Goal: Information Seeking & Learning: Learn about a topic

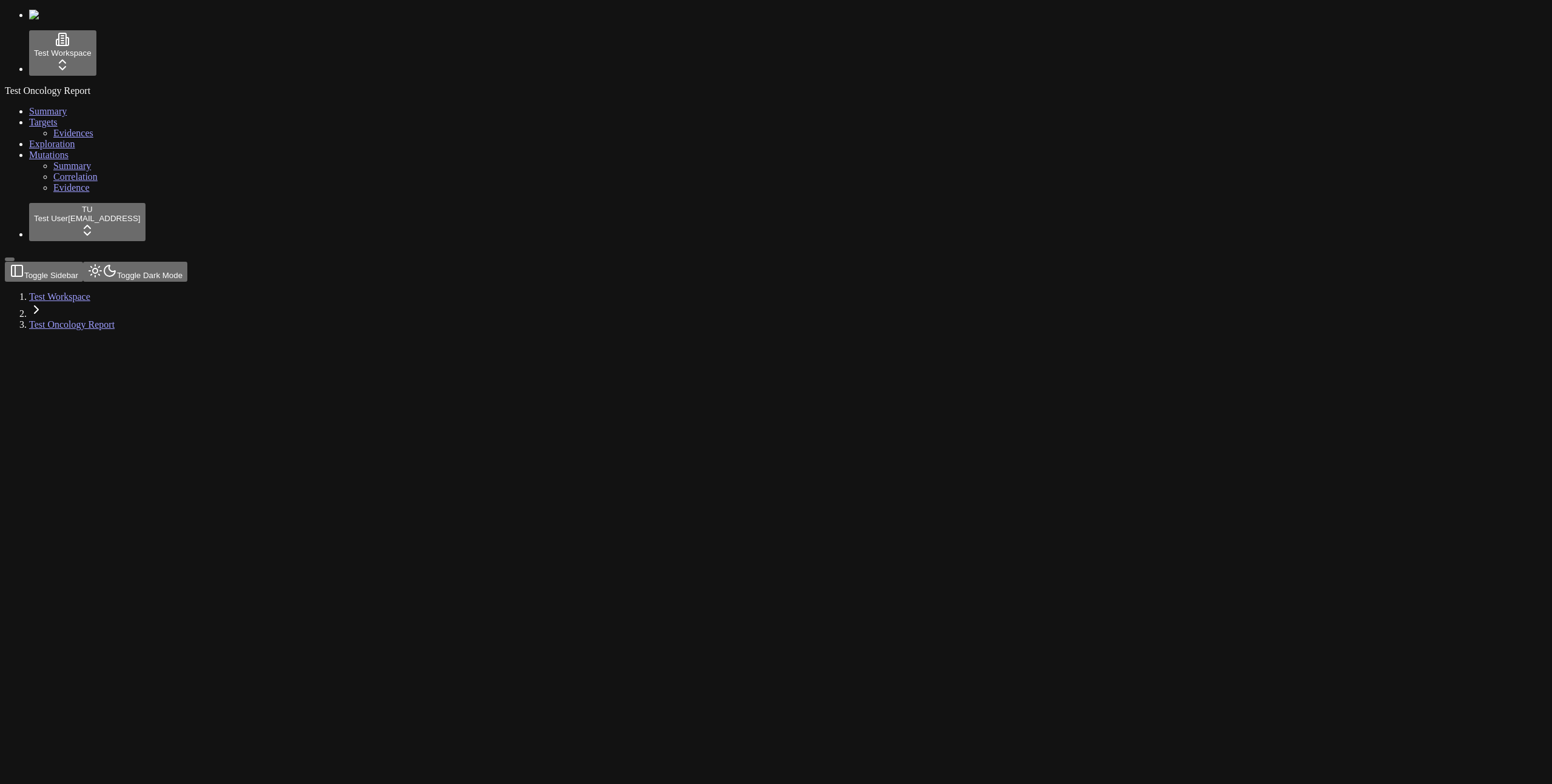
click at [53, 171] on span "Summary" at bounding box center [72, 166] width 38 height 11
click at [847, 428] on icon "0 0 TMB 0 0" at bounding box center [707, 742] width 1406 height 627
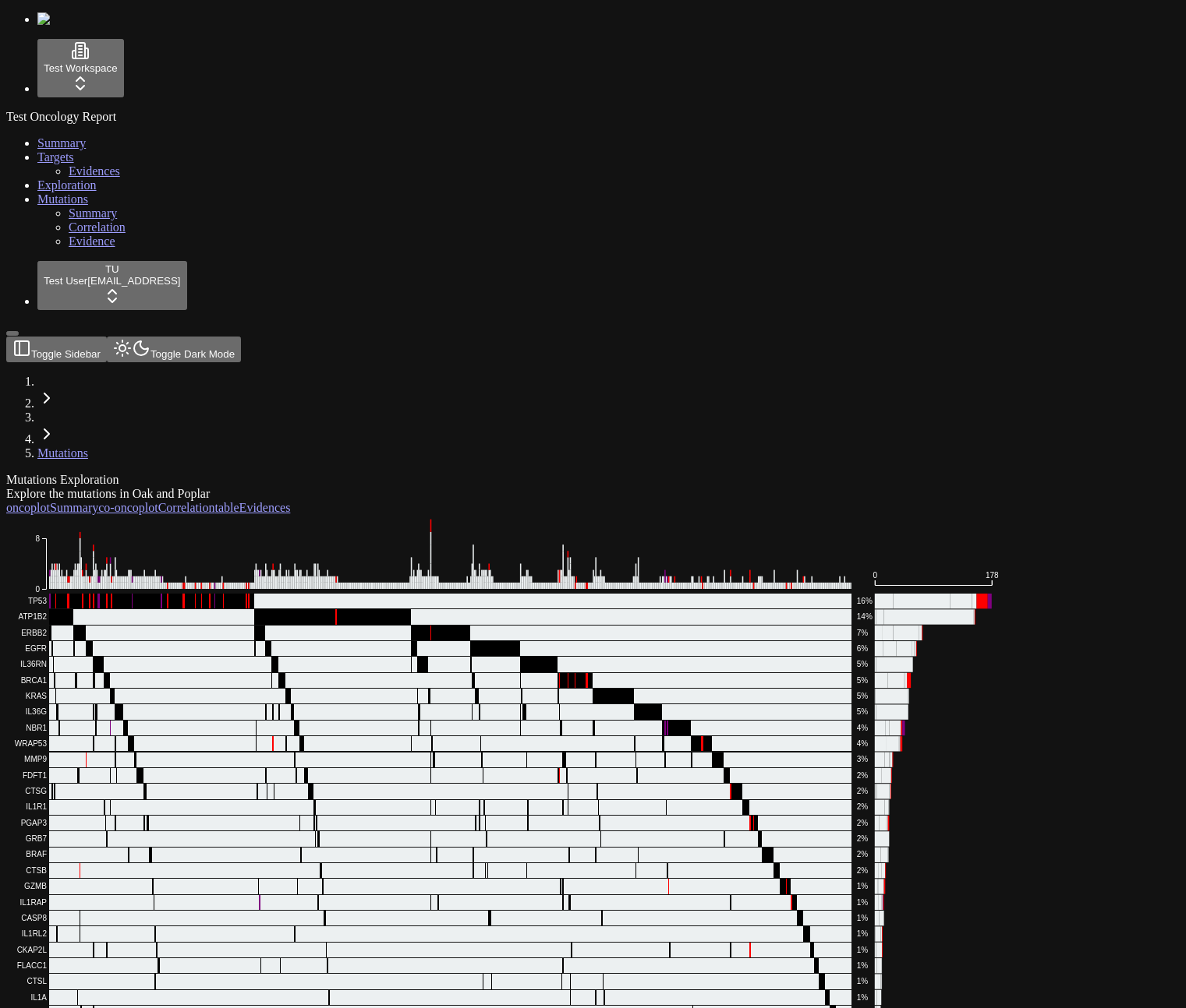
scroll to position [49, 0]
click at [328, 879] on rect "EA-521ff3b701 • GZMB •" at bounding box center [327, 886] width 2 height 15
click at [298, 943] on rect "EA-f3a6d7fd6f • CKAP2L •" at bounding box center [298, 950] width 2 height 15
click at [851, 594] on g "EA-00b68d22190c • IL1R1 • Frame_Shift_Del EA-00b68d22190c • IL1R1 • Frame_Shift…" at bounding box center [450, 911] width 803 height 634
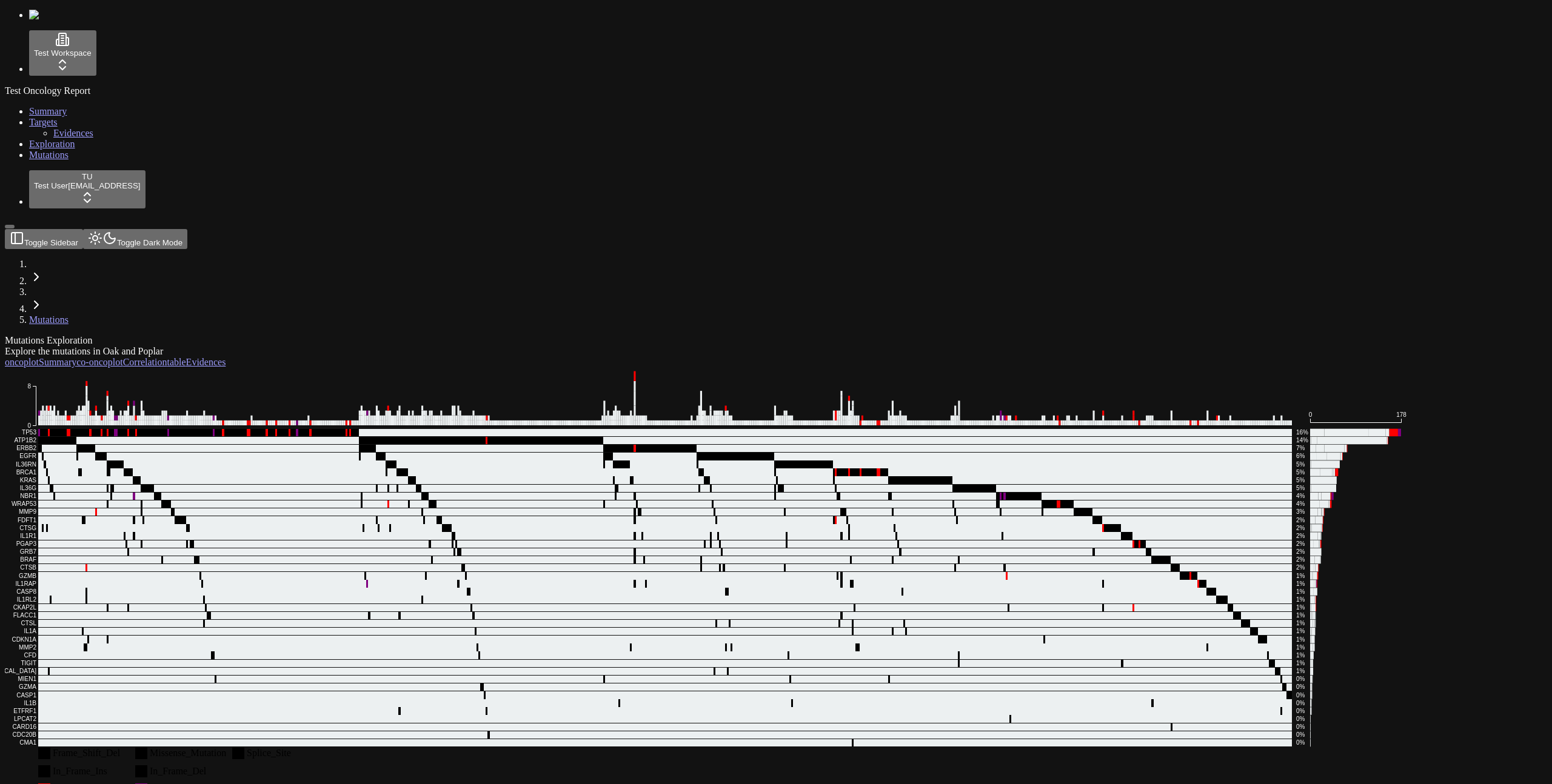
click at [482, 229] on header "Toggle Sidebar Toggle Dark Mode Mutations" at bounding box center [718, 277] width 1426 height 96
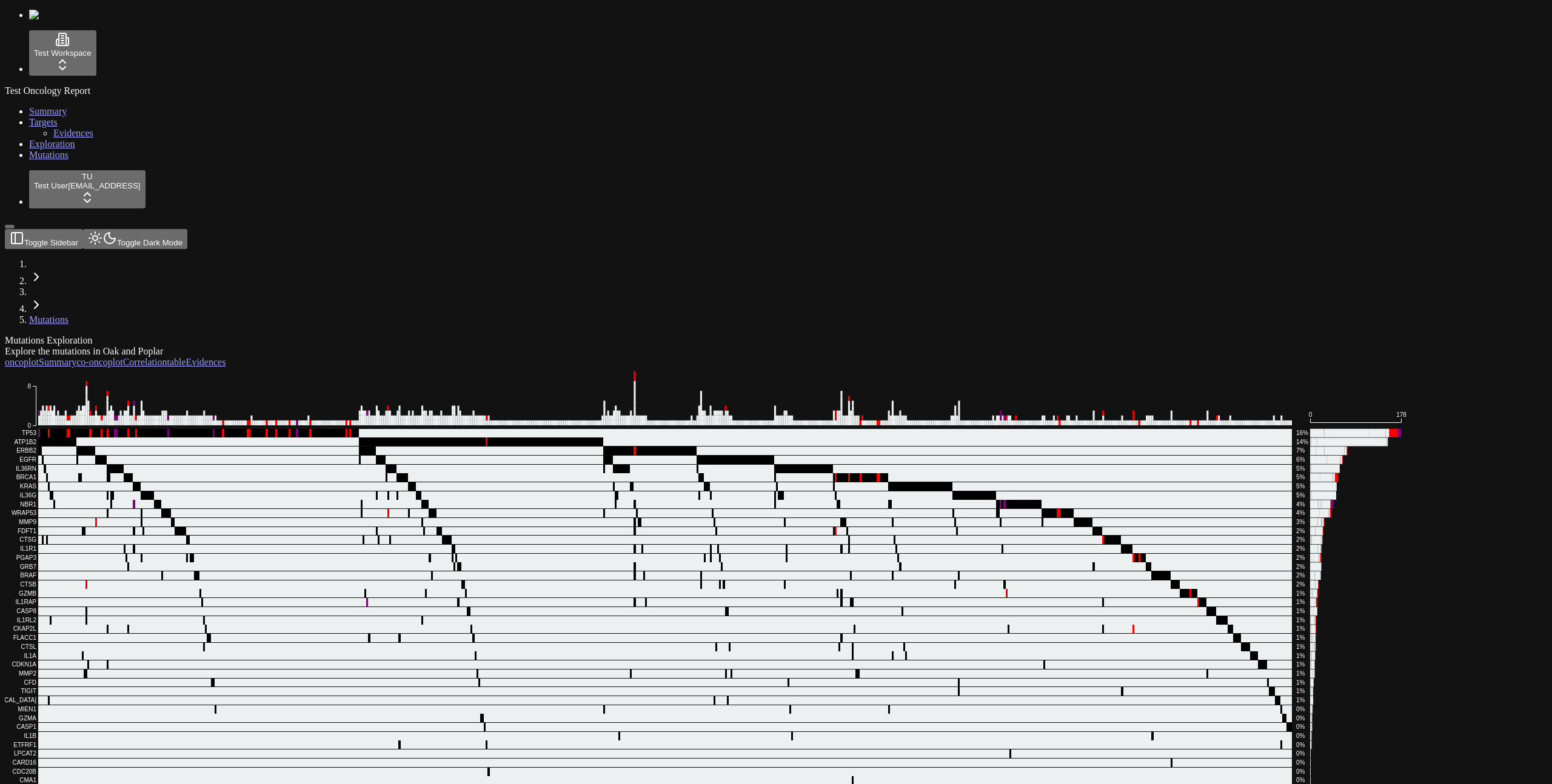
drag, startPoint x: 363, startPoint y: 463, endPoint x: 379, endPoint y: 518, distance: 57.3
click at [372, 501] on g "EA-00b68d22190c • IL1R1 • Frame_Shift_Del EA-00b68d22190c • IL1R1 • Frame_Shift…" at bounding box center [664, 607] width 1254 height 356
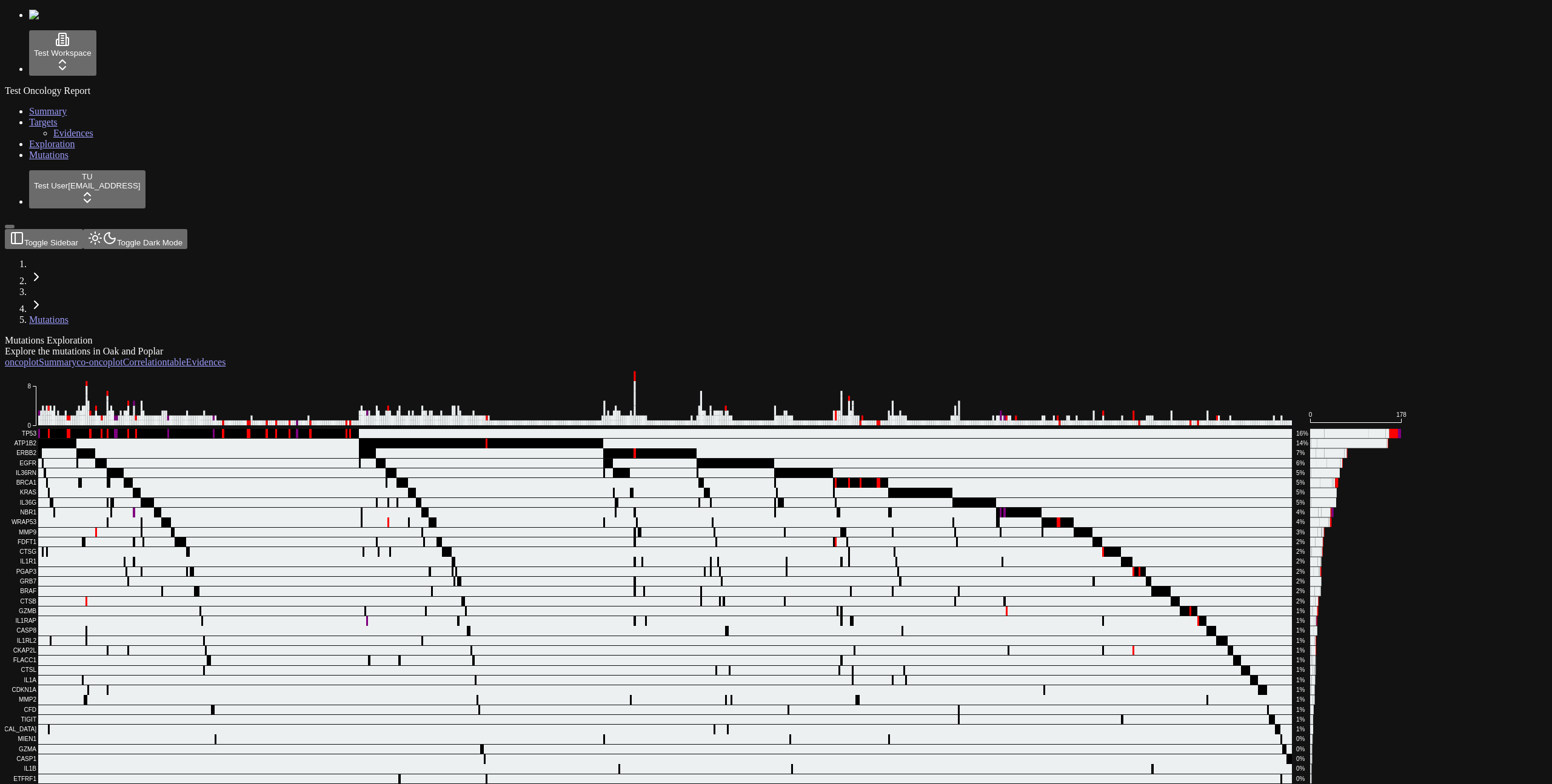
click at [130, 427] on div "Test Workspace Test Oncology Report Summary Targets Evidences Exploration Mutat…" at bounding box center [776, 454] width 1543 height 889
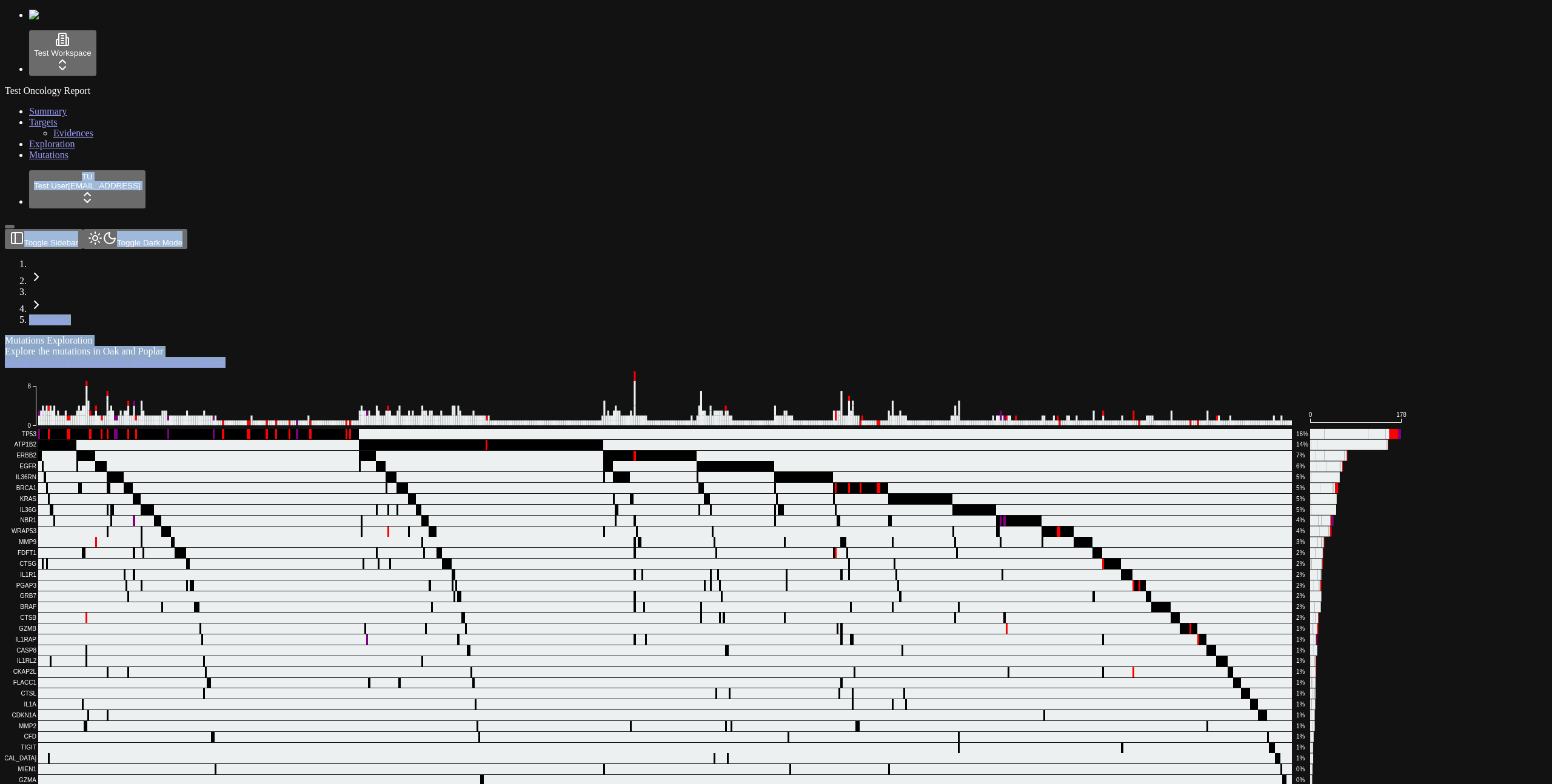
drag, startPoint x: 538, startPoint y: 42, endPoint x: 538, endPoint y: 28, distance: 14.0
click at [538, 229] on header "Toggle Sidebar Toggle Dark Mode Mutations" at bounding box center [718, 277] width 1426 height 96
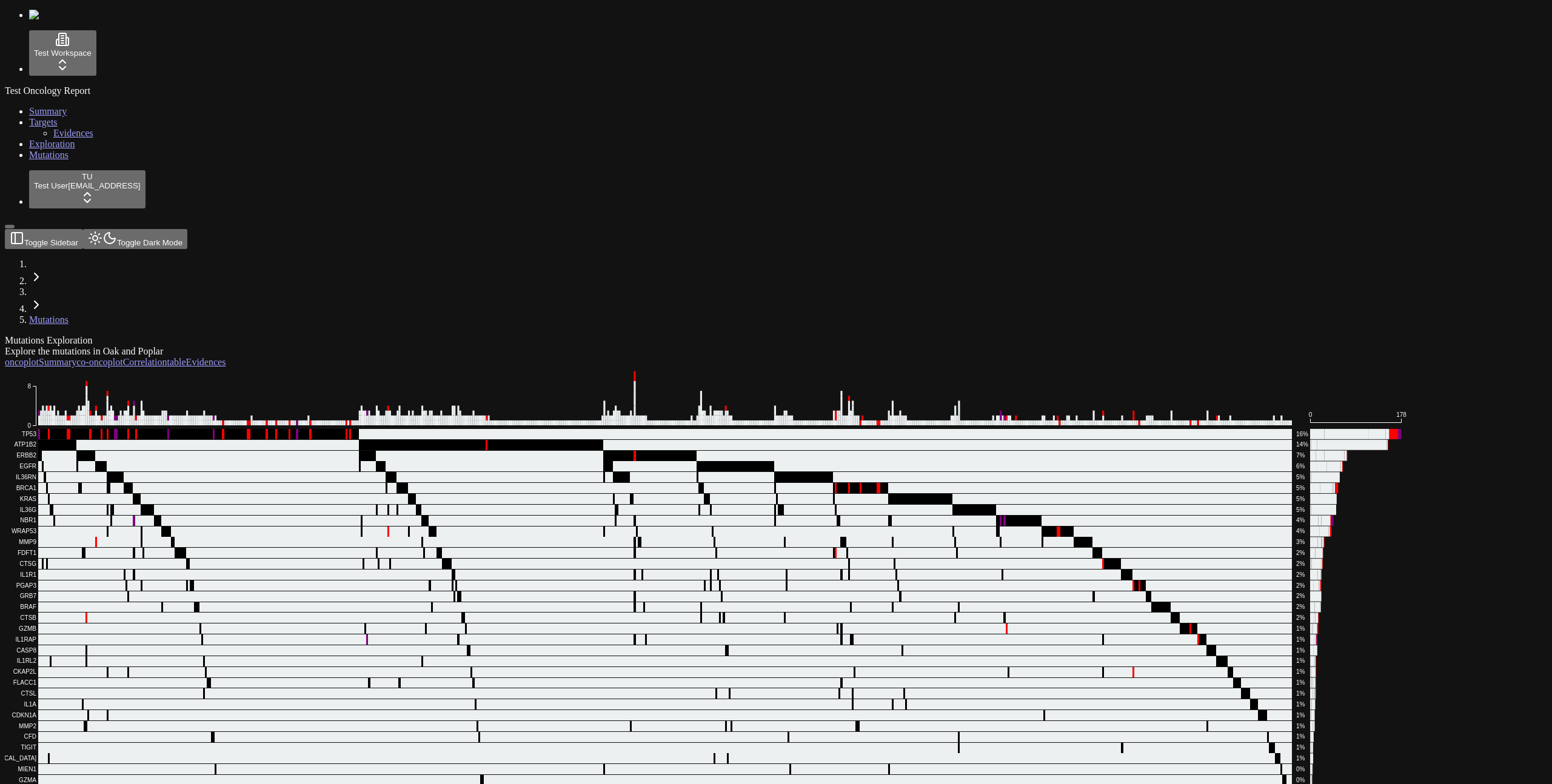
click at [556, 346] on div "Explore the mutations in Oak and Poplar" at bounding box center [718, 351] width 1426 height 11
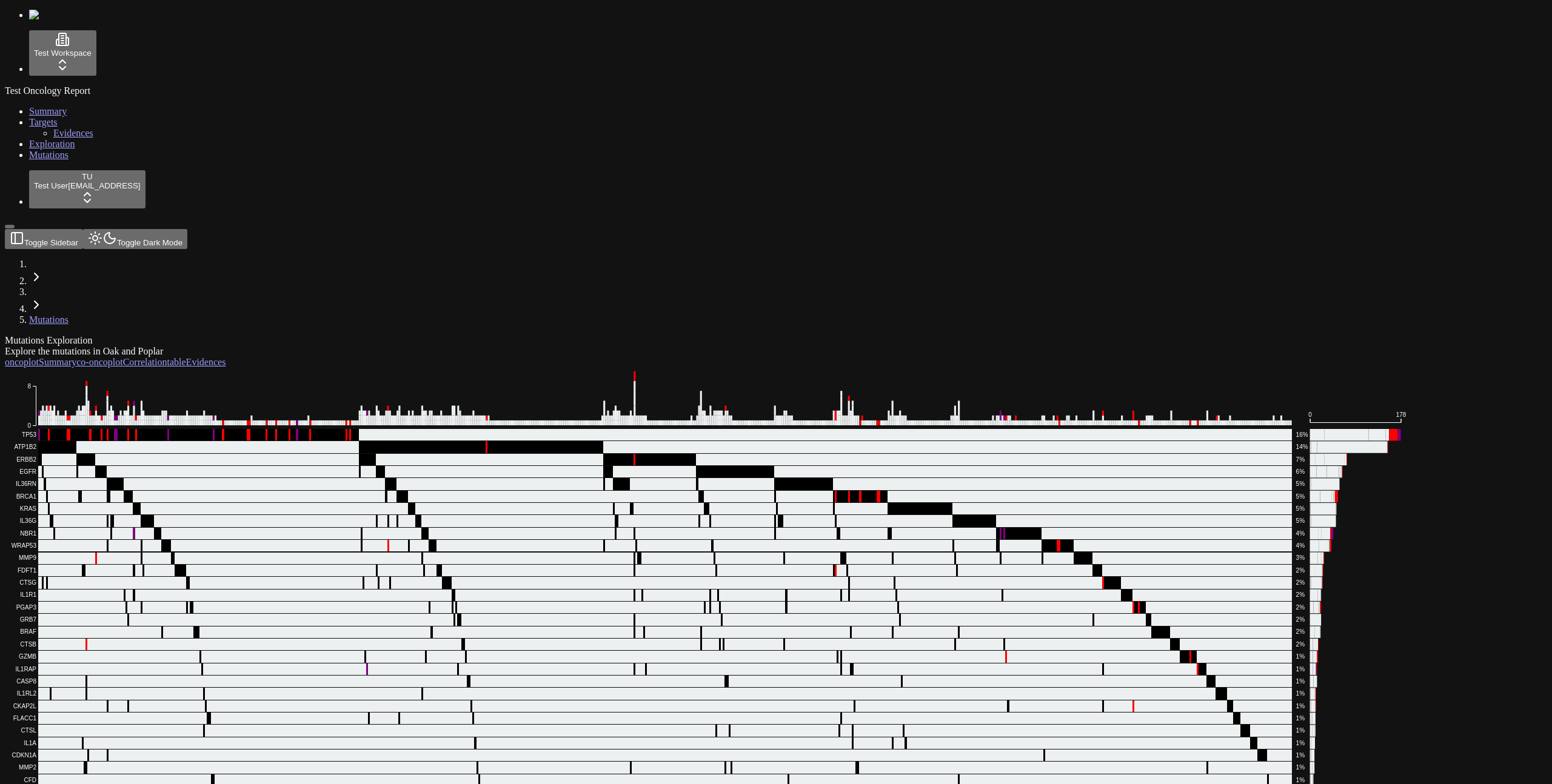
click at [401, 346] on div "Explore the mutations in Oak and Poplar" at bounding box center [718, 351] width 1426 height 11
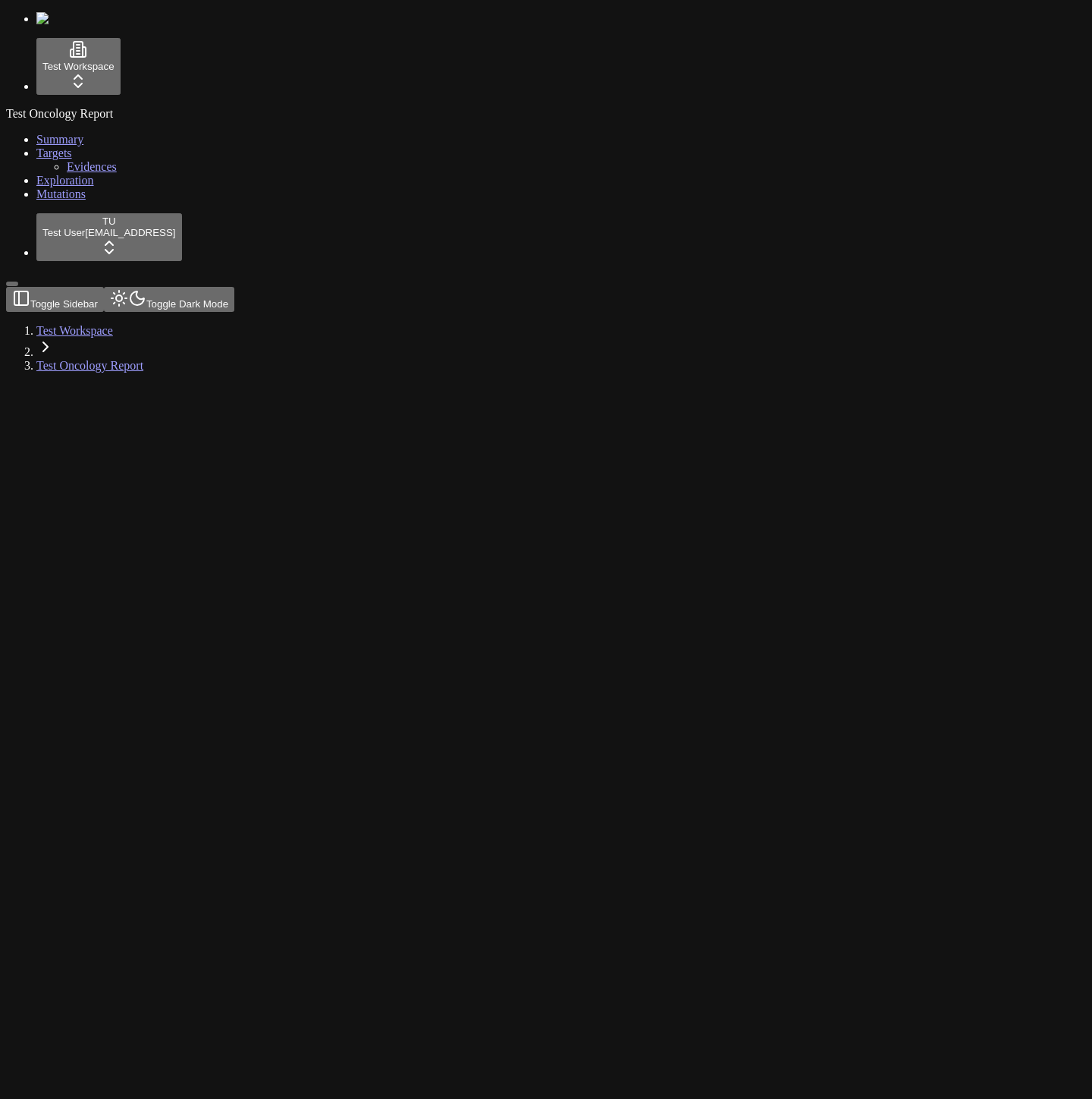
click at [459, 384] on div at bounding box center [472, 384] width 935 height 0
click at [85, 200] on link "Mutations" at bounding box center [61, 194] width 49 height 13
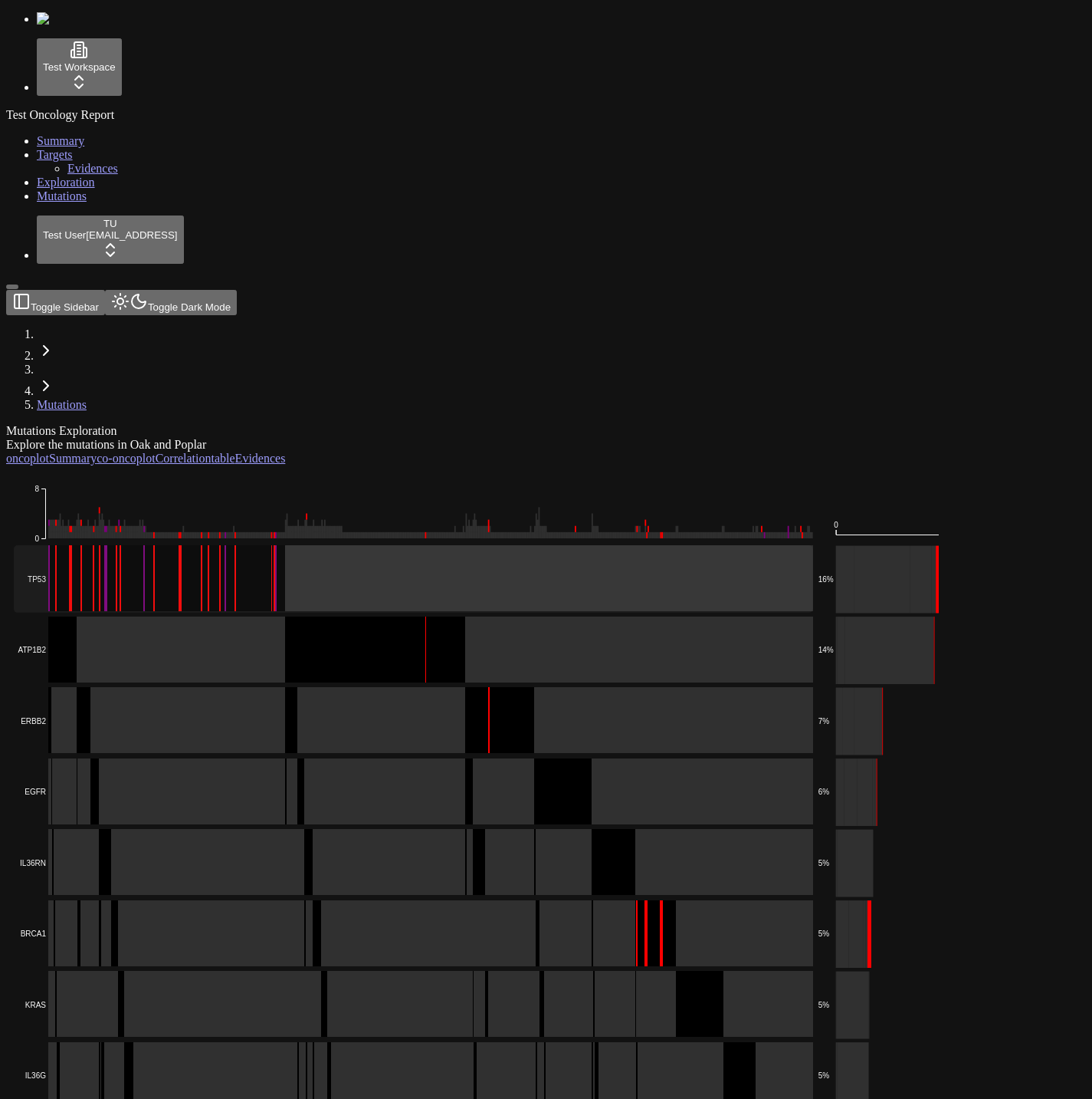
click at [356, 545] on rect at bounding box center [413, 578] width 800 height 67
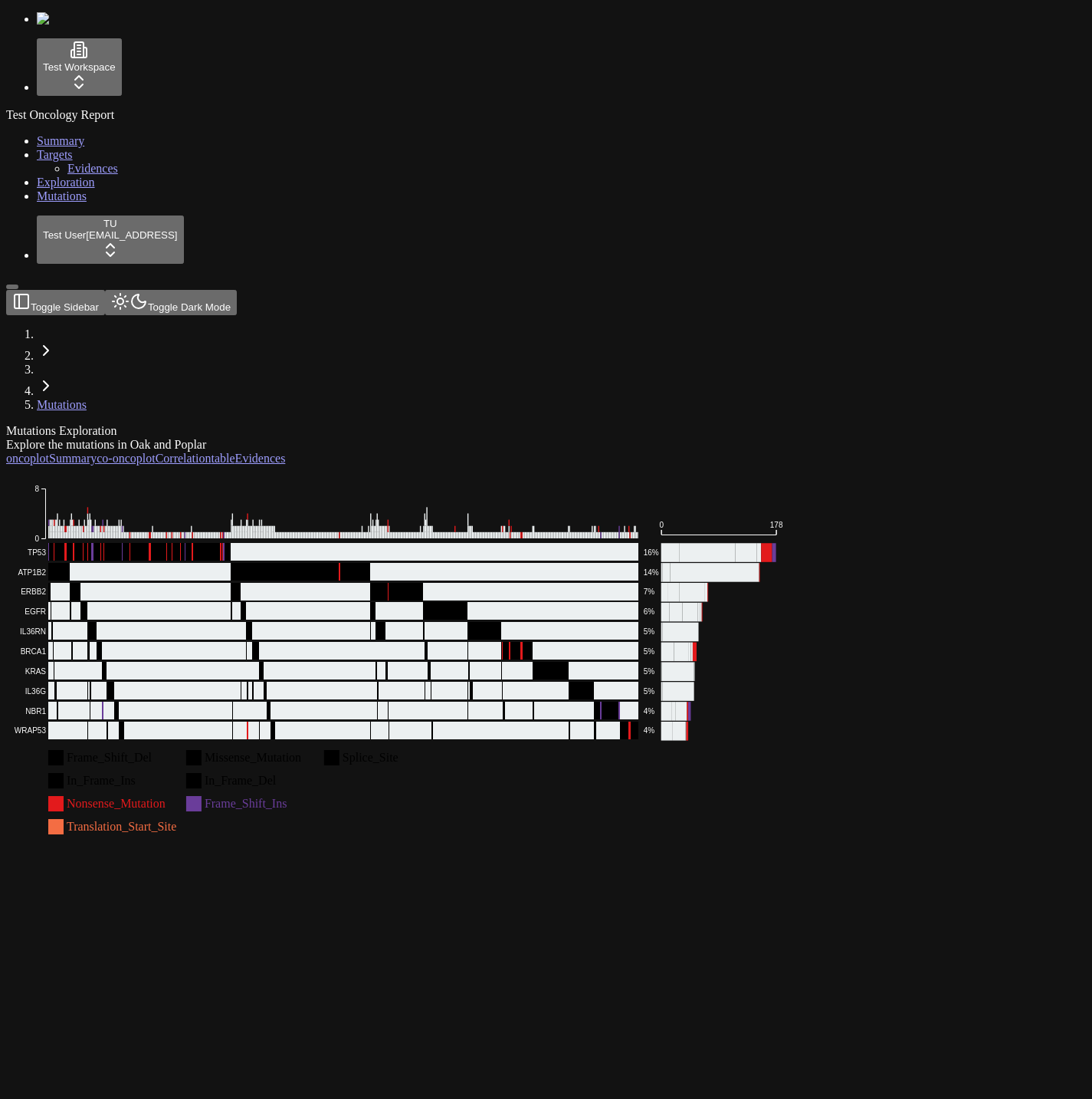
click at [512, 661] on div "Mutations Exploration Explore the mutations in Oak and Poplar oncoplot Summary …" at bounding box center [472, 632] width 933 height 417
drag, startPoint x: 623, startPoint y: 592, endPoint x: 478, endPoint y: 456, distance: 198.8
click at [623, 592] on div "Frame_Shift_Del Missense_Mutation Splice_Site In_Frame_Ins In_Frame_Del Nonsens…" at bounding box center [472, 653] width 933 height 376
click at [496, 465] on div "Frame_Shift_Del Missense_Mutation Splice_Site In_Frame_Ins In_Frame_Del Nonsens…" at bounding box center [472, 653] width 933 height 376
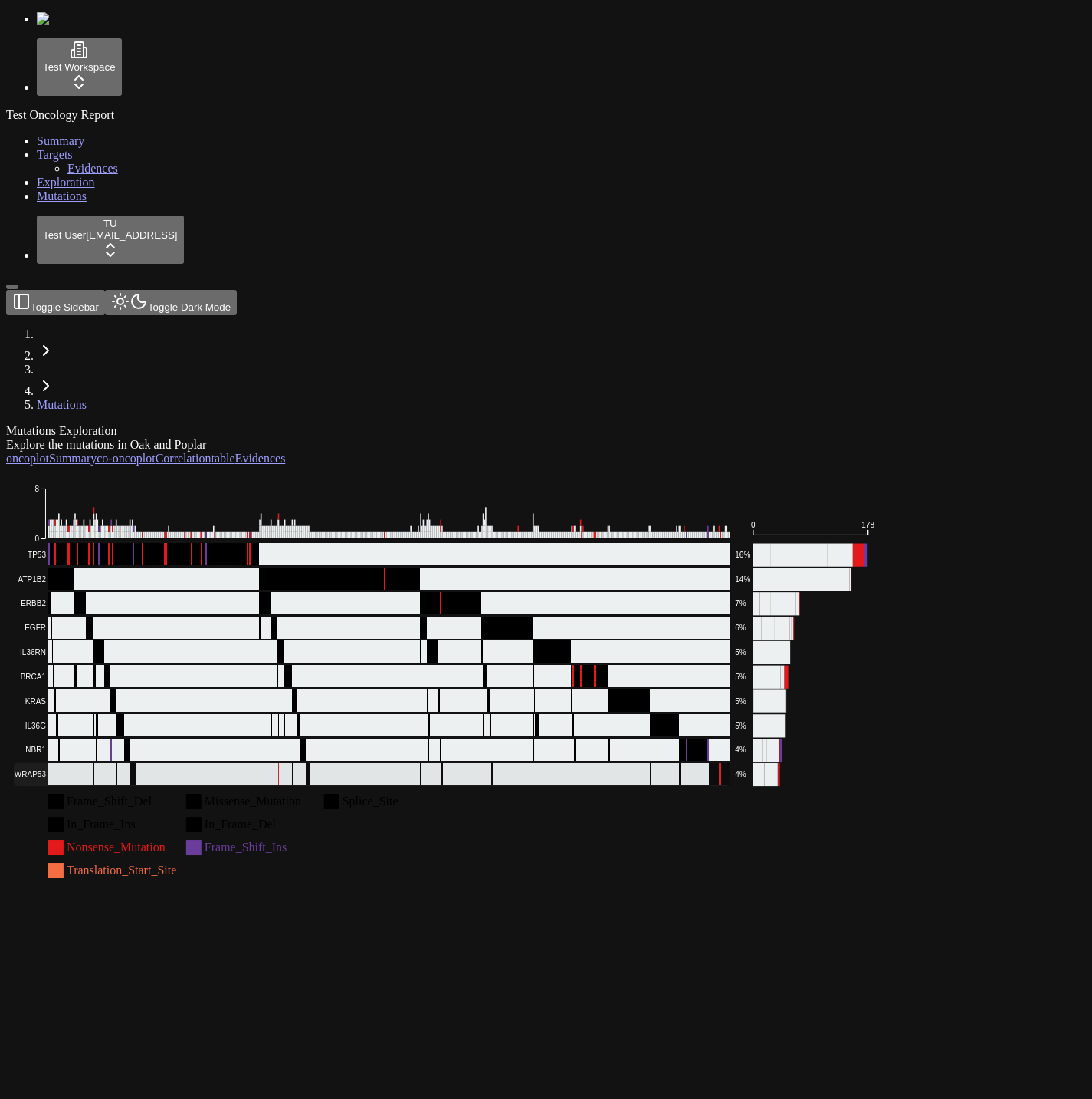
click at [456, 762] on rect at bounding box center [371, 774] width 716 height 23
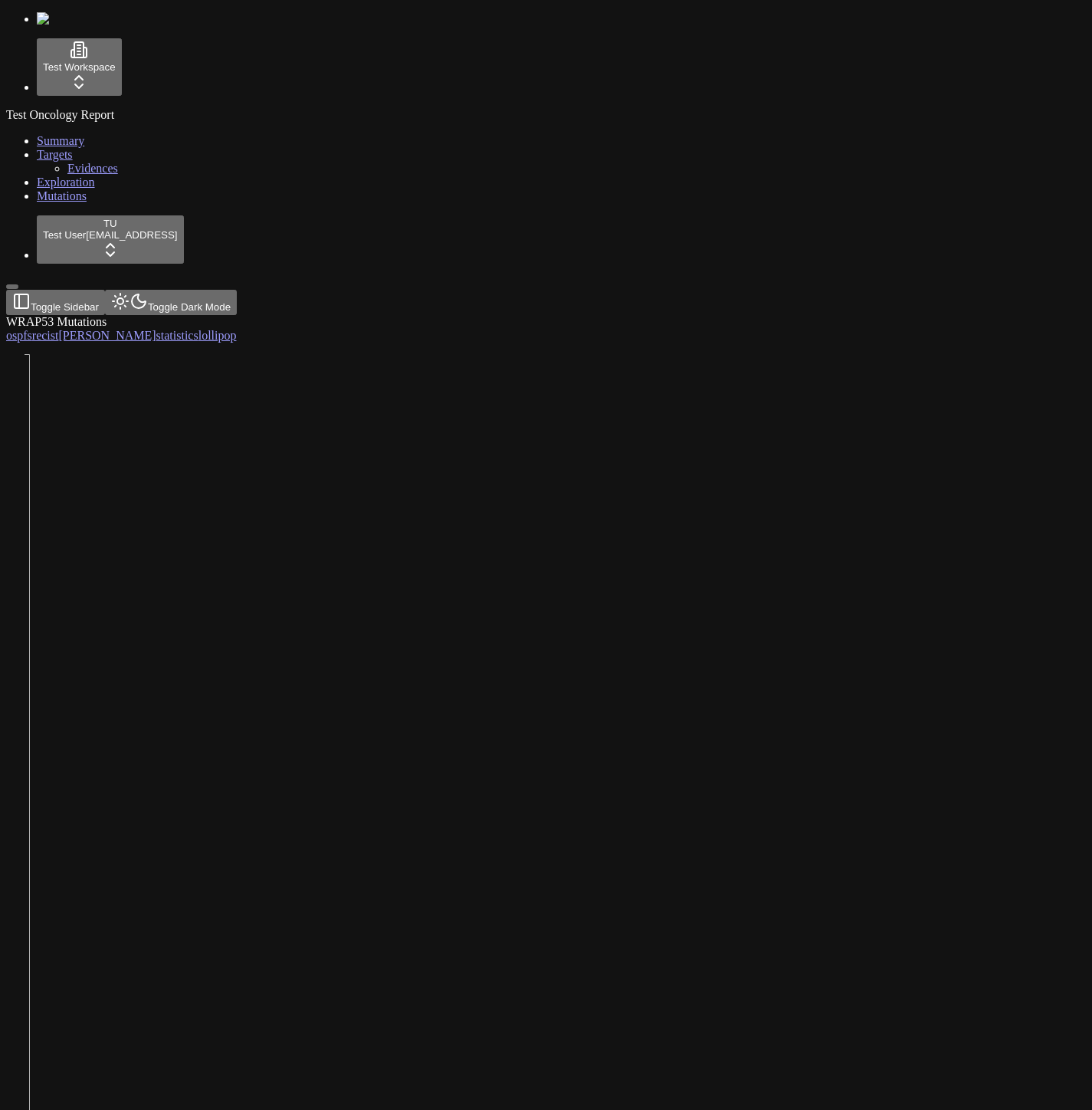
click at [90, 203] on div "Test Oncology Report Summary Targets Evidences Exploration Mutations" at bounding box center [546, 155] width 1080 height 95
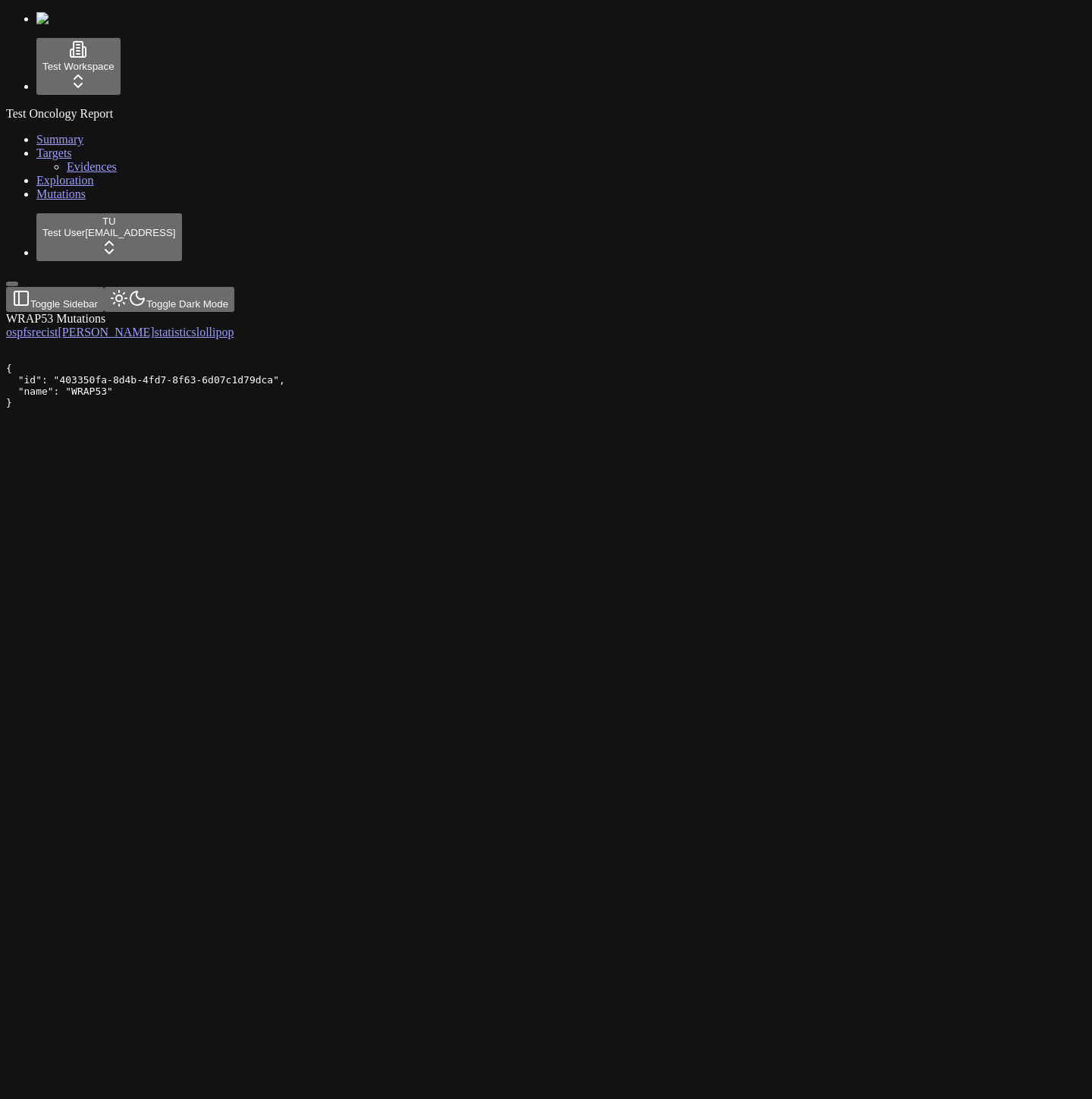
drag, startPoint x: 439, startPoint y: 798, endPoint x: 450, endPoint y: 792, distance: 12.5
click at [451, 353] on div "WRAP53 Mutations os pfs recist [PERSON_NAME] statistics lollipop 1 2 3 4 5 6 7 …" at bounding box center [472, 332] width 935 height 41
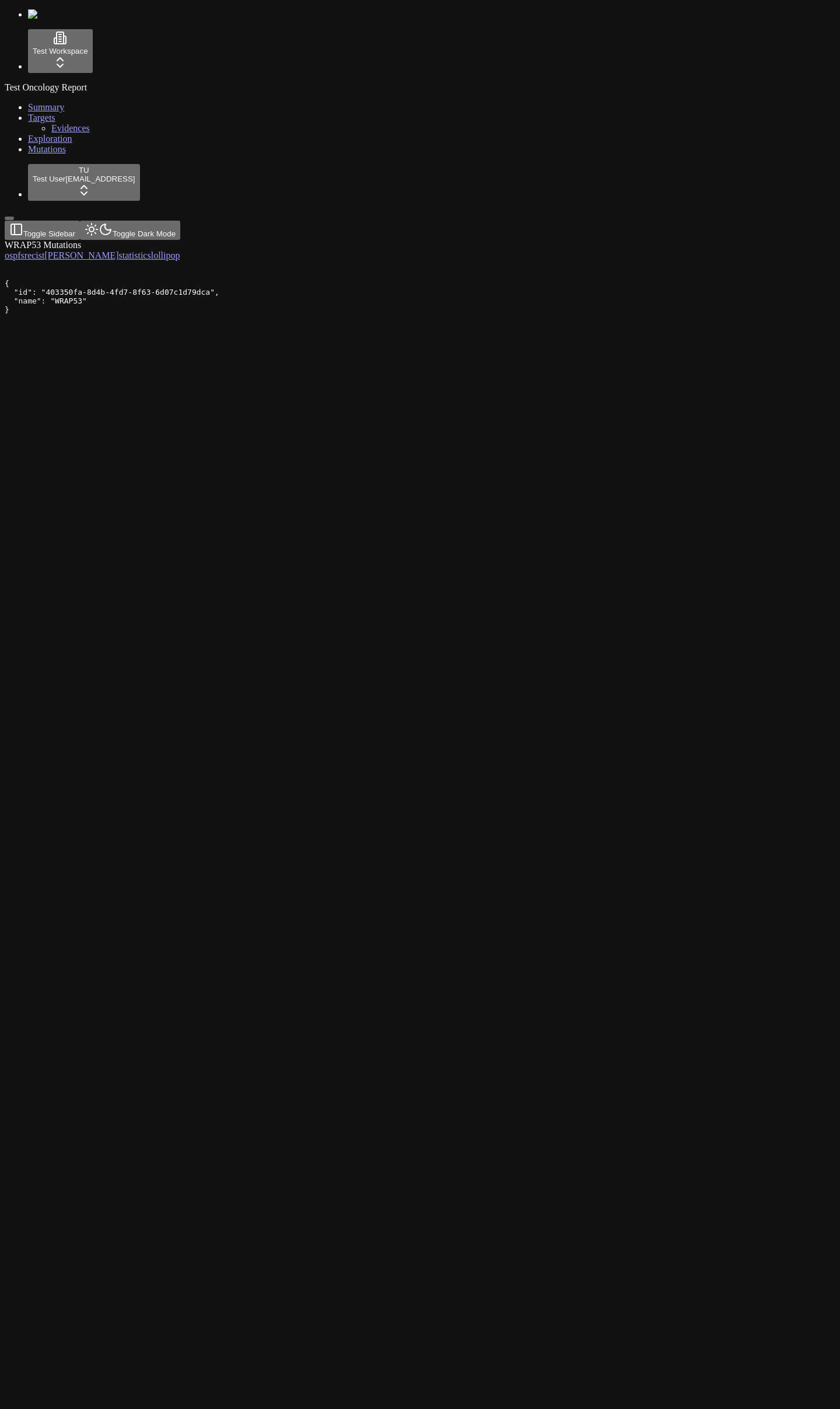
click at [492, 240] on div "WRAP53 Mutations os pfs recist [PERSON_NAME] statistics lollipop 1 2 3 4 5 6 7 …" at bounding box center [363, 256] width 719 height 31
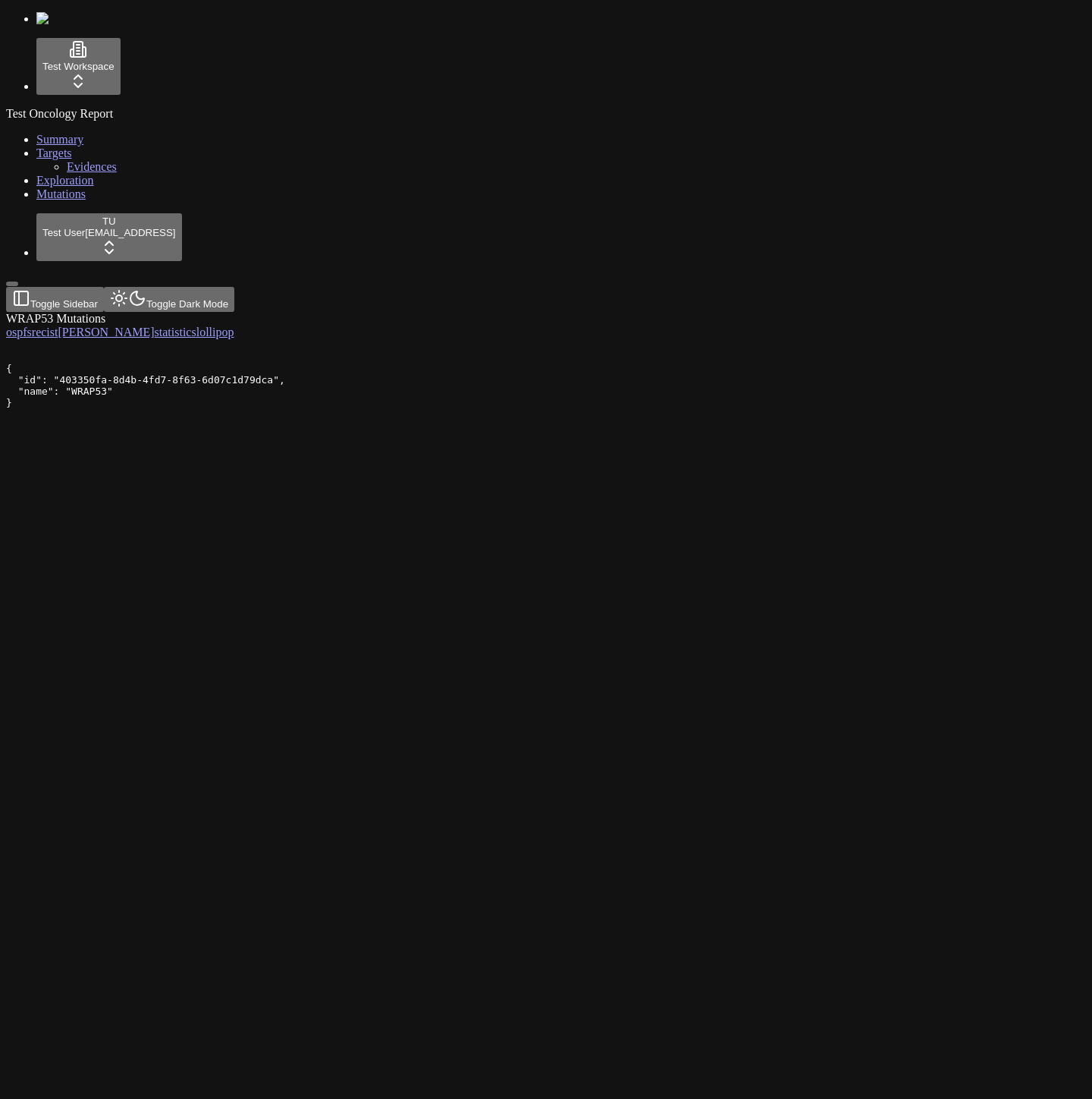
click at [485, 353] on div "WRAP53 Mutations os pfs recist [PERSON_NAME] statistics lollipop 1 2 3 4 5 6 7 …" at bounding box center [472, 332] width 935 height 41
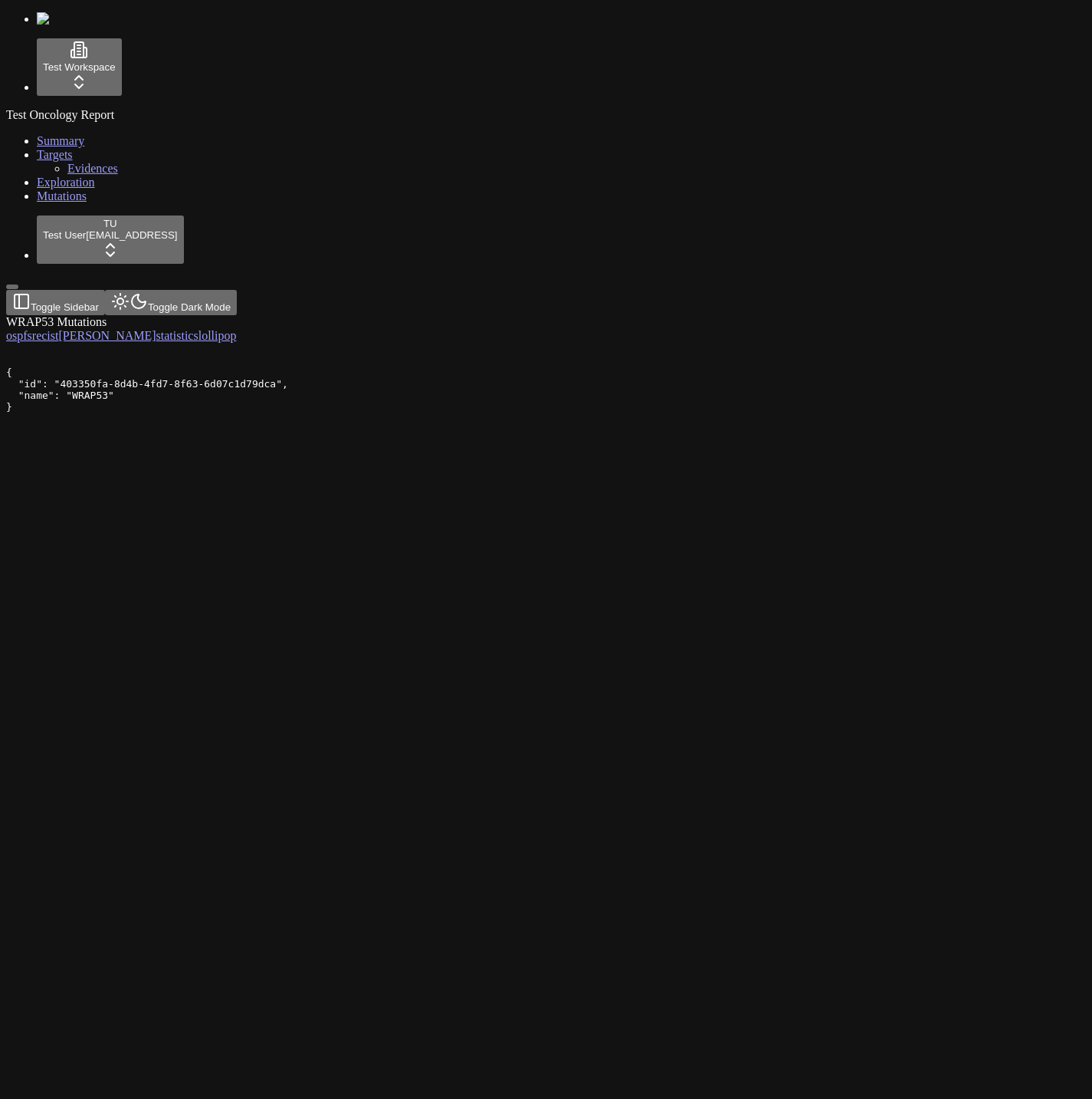
click at [564, 357] on div "1 2 3 4 5 6 7 8 0 20 40 60 80 100 120 140 160 180 200" at bounding box center [472, 349] width 933 height 13
drag, startPoint x: 739, startPoint y: 597, endPoint x: 460, endPoint y: 284, distance: 419.3
click at [735, 357] on div "WRAP53 Mutations os pfs recist [PERSON_NAME] statistics lollipop 1 2 3 4 5 6 7 …" at bounding box center [472, 336] width 933 height 41
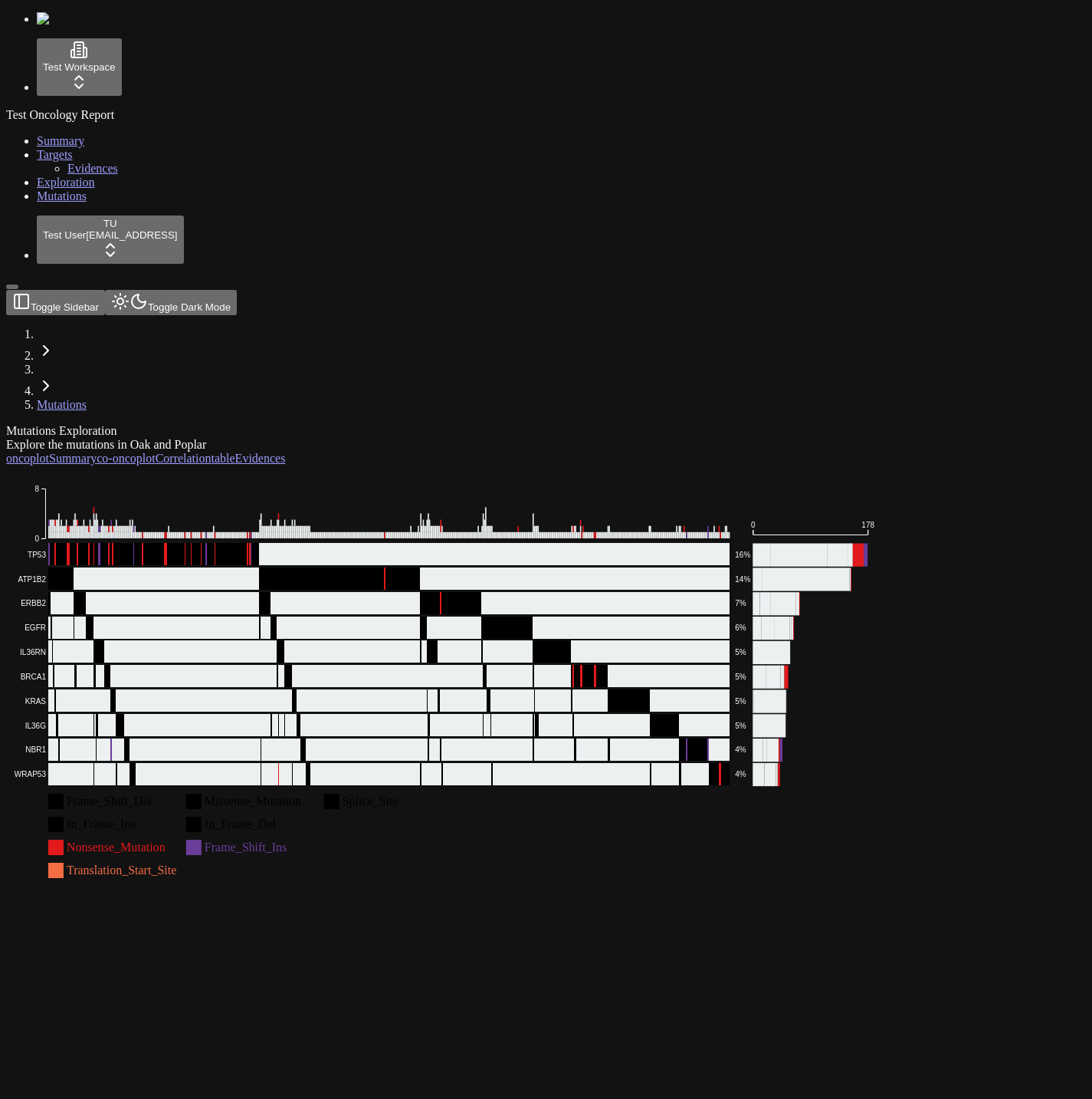
drag, startPoint x: 341, startPoint y: 761, endPoint x: 317, endPoint y: 666, distance: 98.0
click at [341, 761] on div "Mutations Exploration Explore the mutations in Oak and Poplar oncoplot Summary …" at bounding box center [472, 654] width 933 height 460
click at [296, 762] on rect at bounding box center [371, 774] width 716 height 23
click at [277, 738] on rect at bounding box center [371, 750] width 716 height 23
click at [296, 543] on rect at bounding box center [371, 554] width 716 height 23
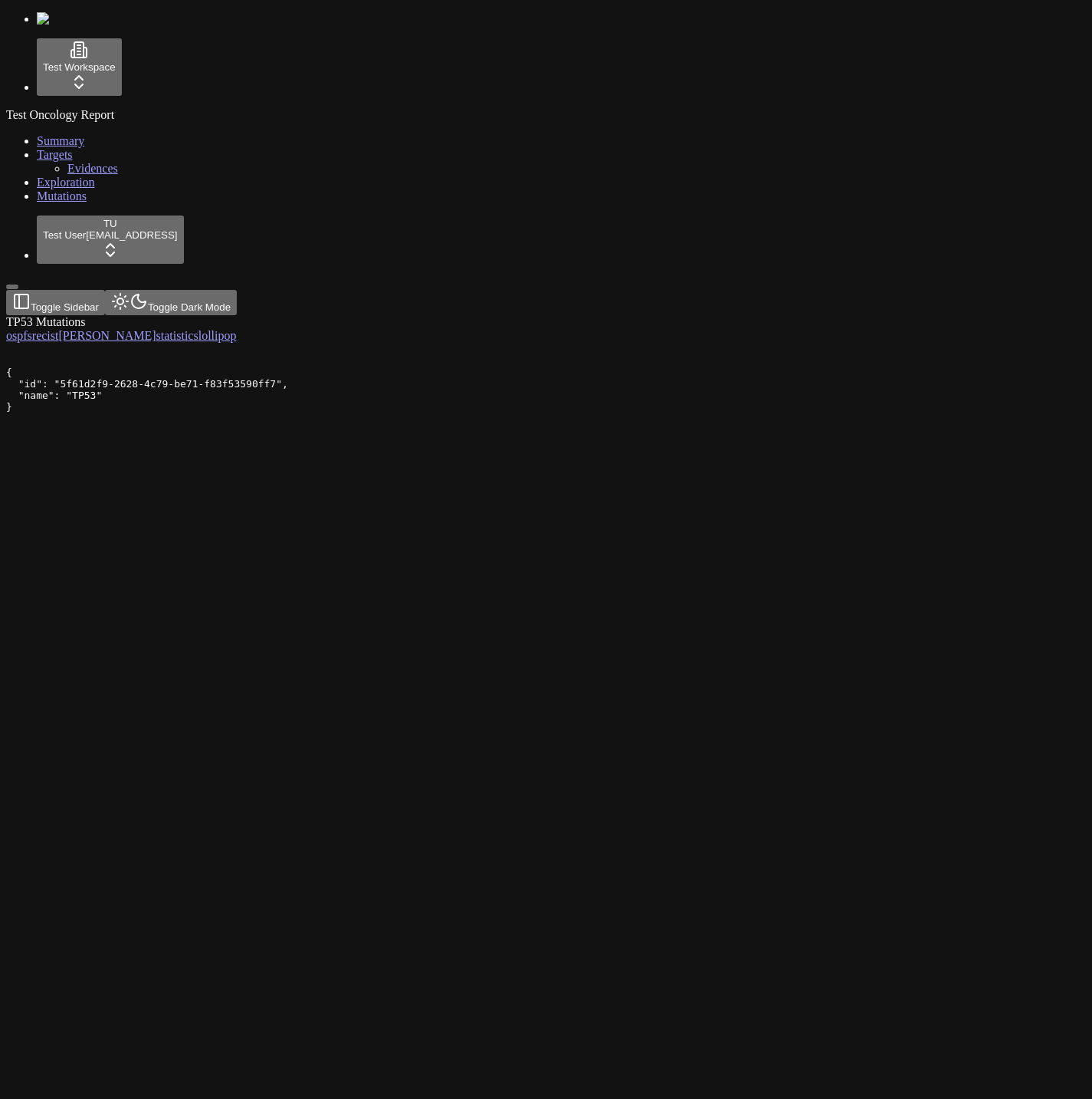
click at [307, 342] on div "1 2 3 4 5 6 0 50 100 150 200 250 300 350" at bounding box center [472, 349] width 933 height 13
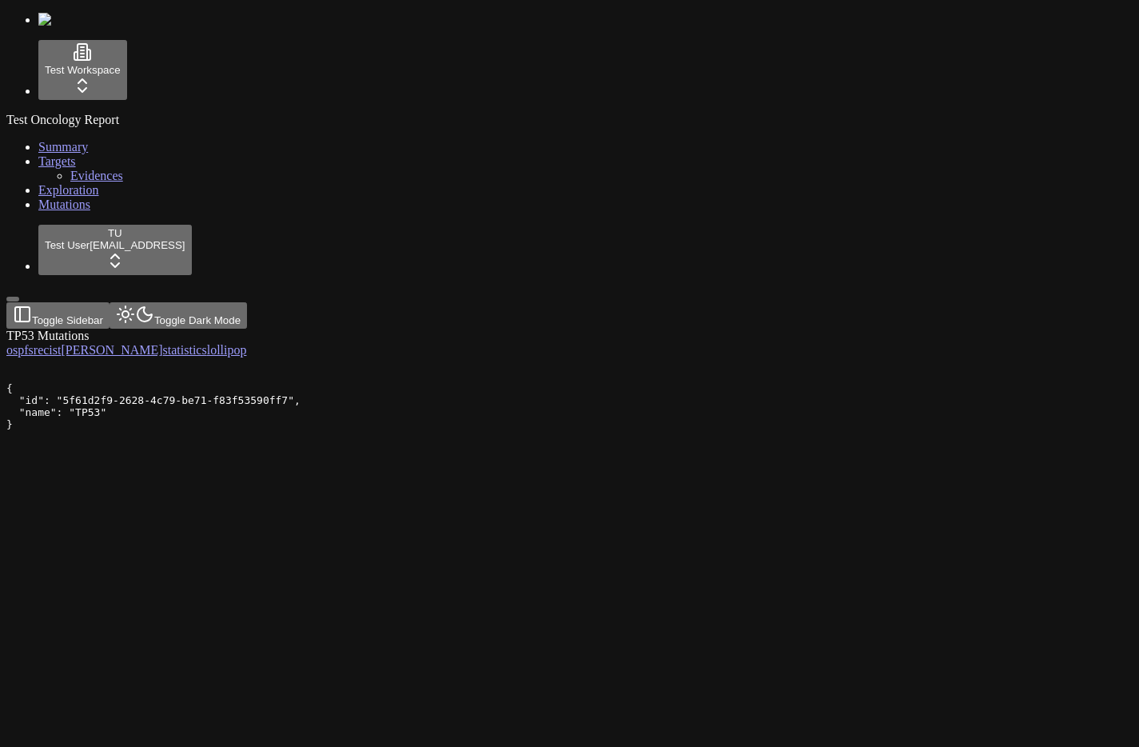
scroll to position [3, 0]
click at [439, 372] on div "1 2 3 4 5 6 0 50 100 150 200 250 300 350" at bounding box center [492, 364] width 973 height 14
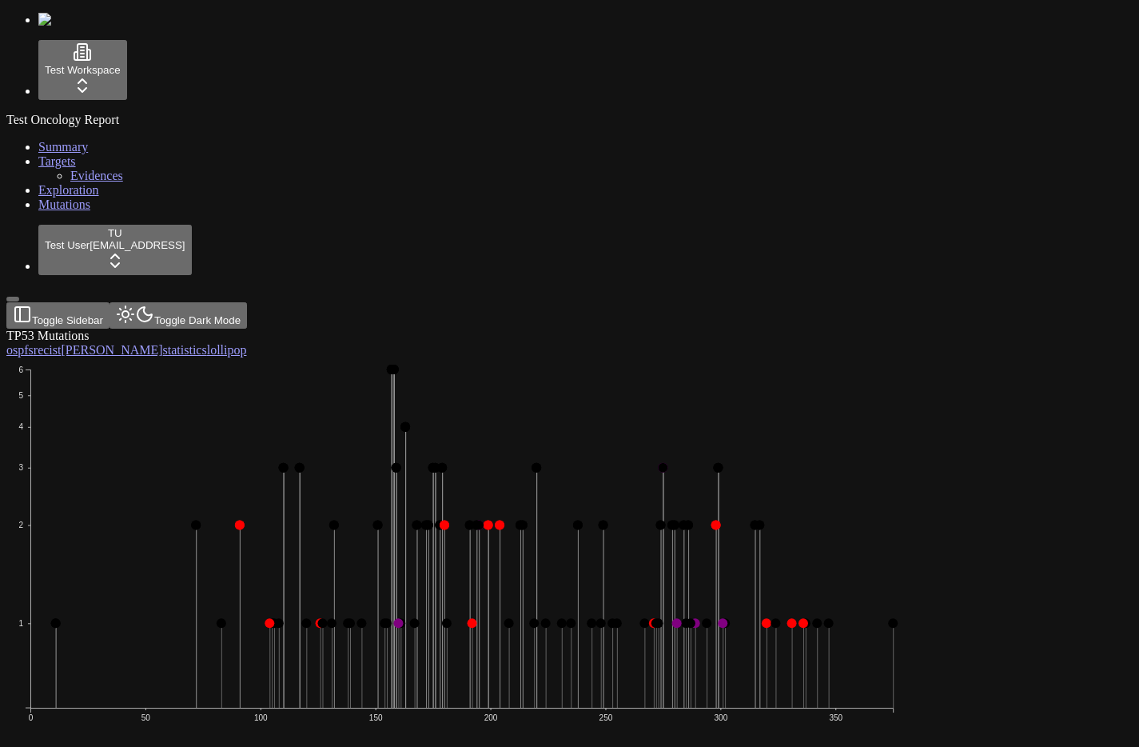
click at [787, 645] on div "TP53 Mutations os pfs recist [PERSON_NAME] statistics lollipop 1 2 3 4 5 6 0 50…" at bounding box center [492, 562] width 973 height 466
